Goal: Find specific page/section: Find specific page/section

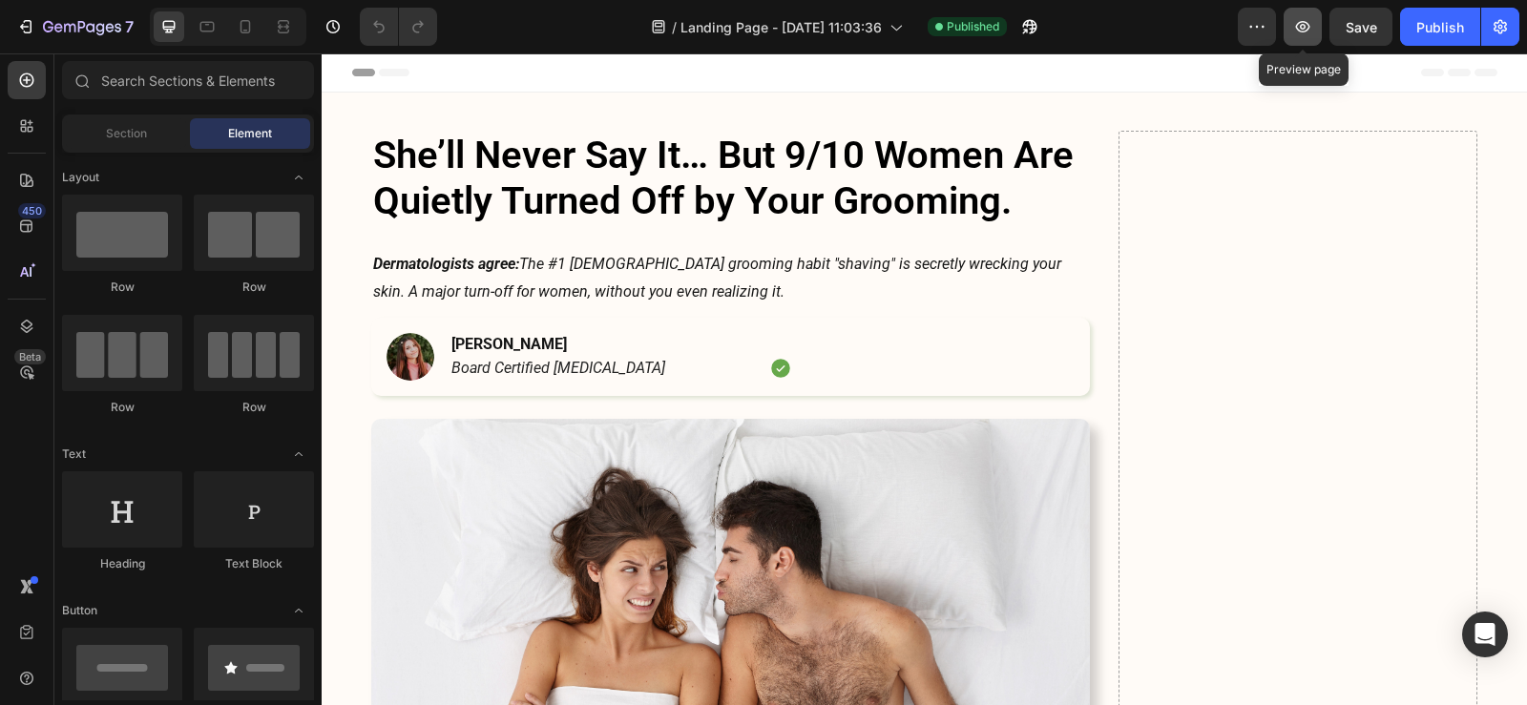
click at [1304, 26] on icon "button" at bounding box center [1302, 26] width 19 height 19
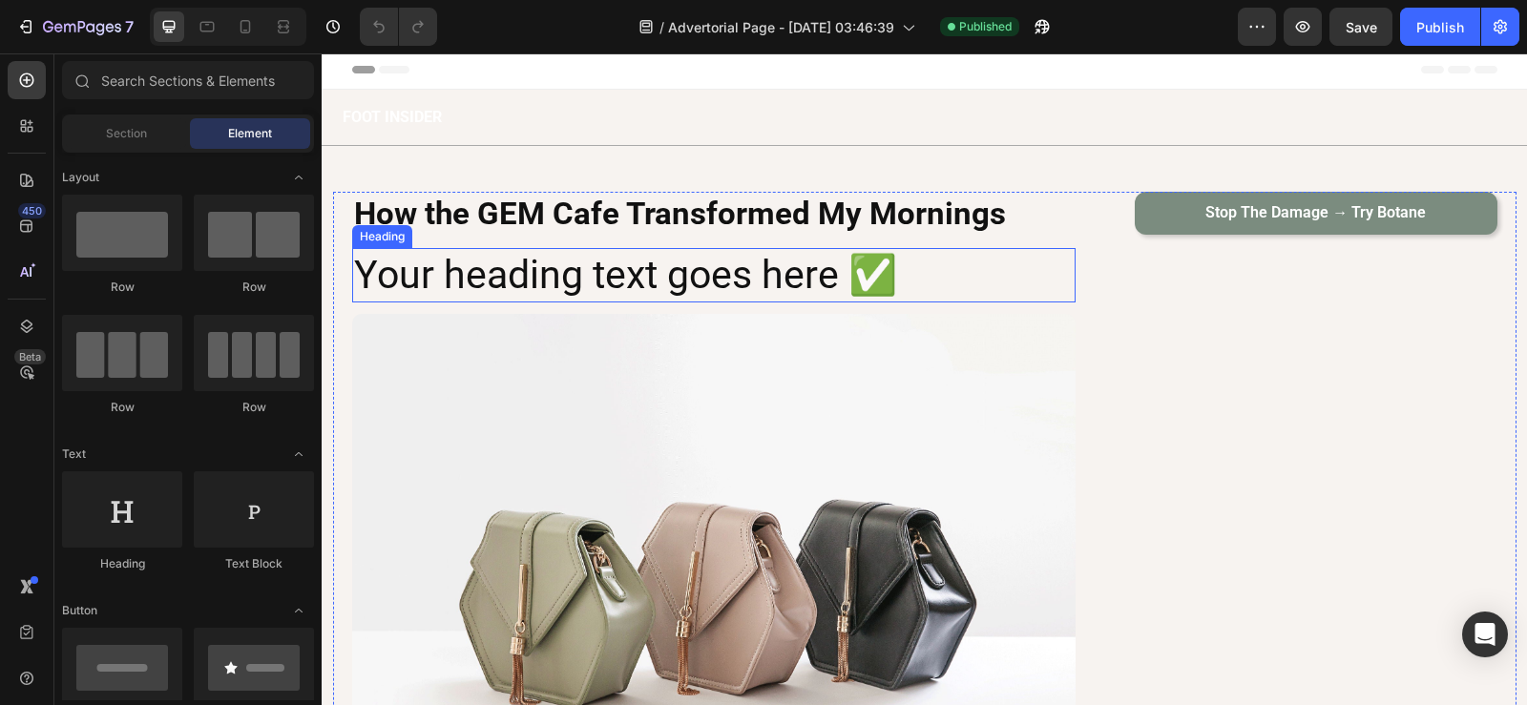
scroll to position [45, 0]
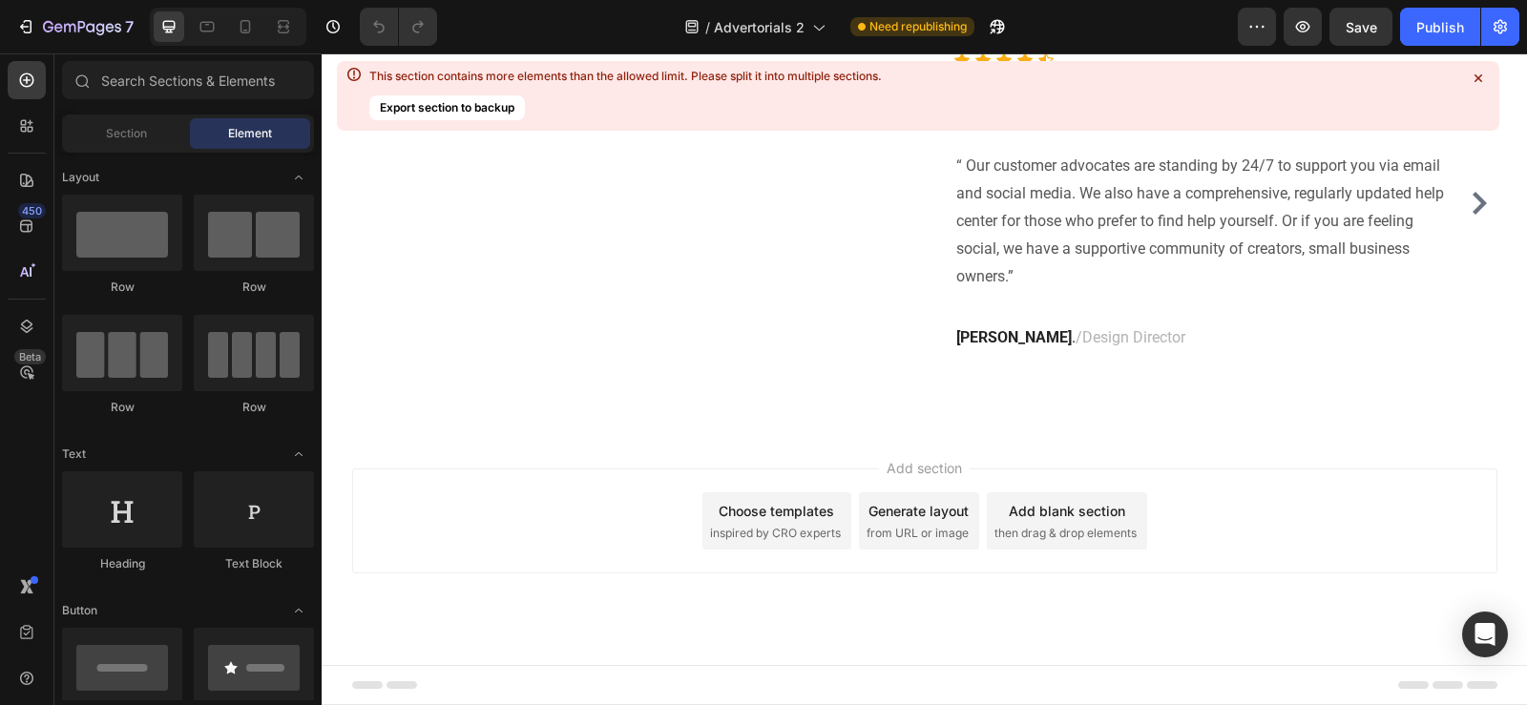
scroll to position [7774, 0]
